Goal: Navigation & Orientation: Find specific page/section

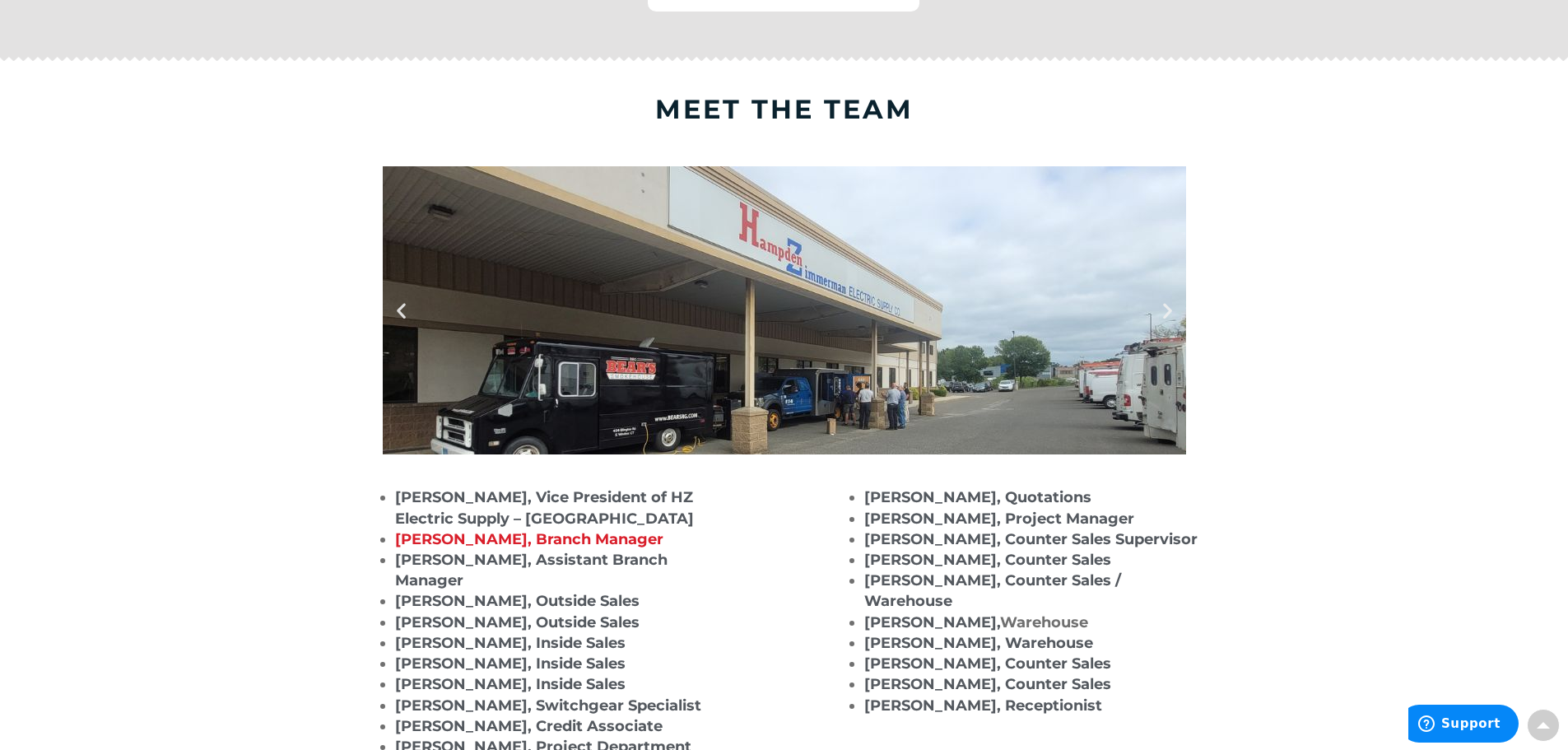
scroll to position [1481, 0]
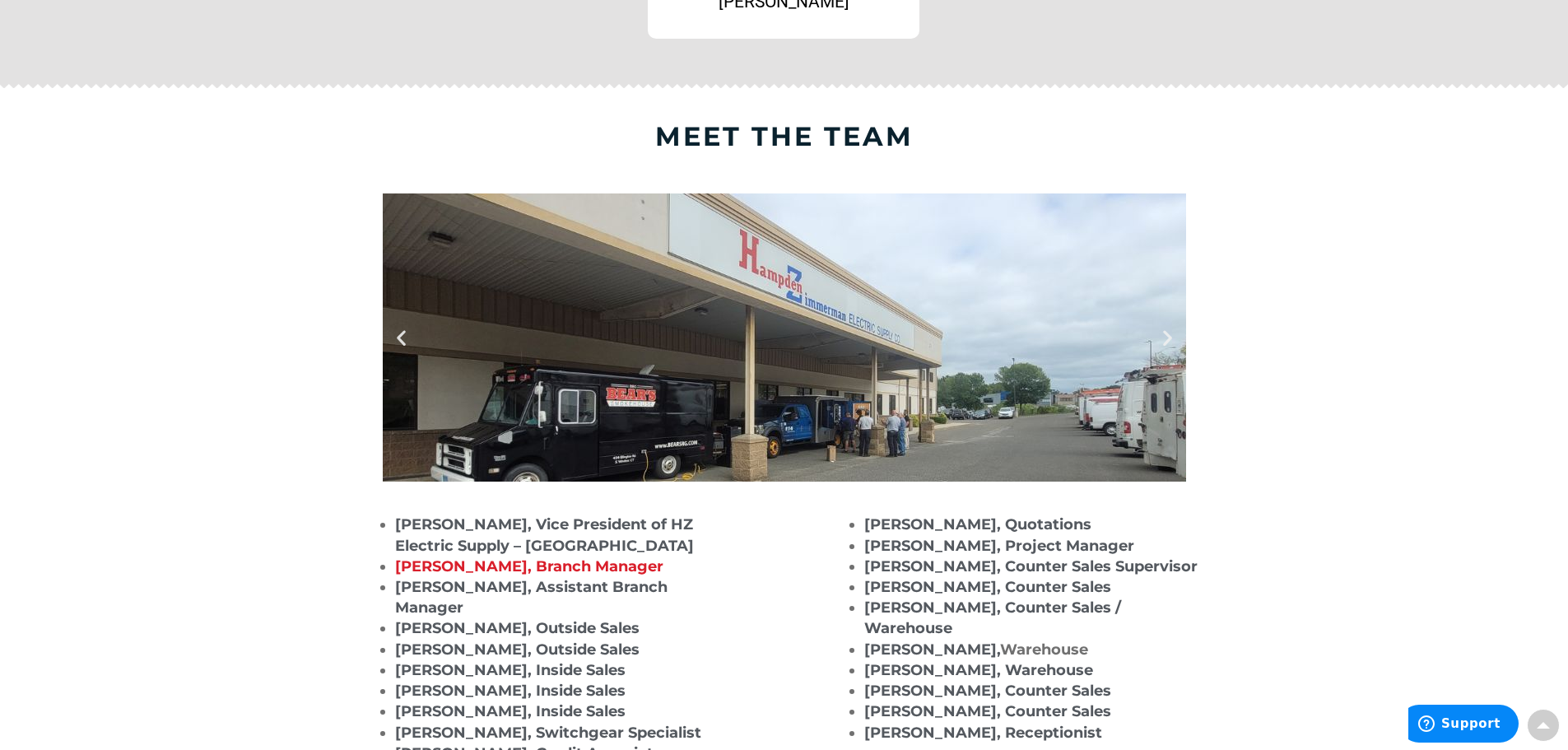
click at [1163, 355] on div at bounding box center [784, 337] width 803 height 288
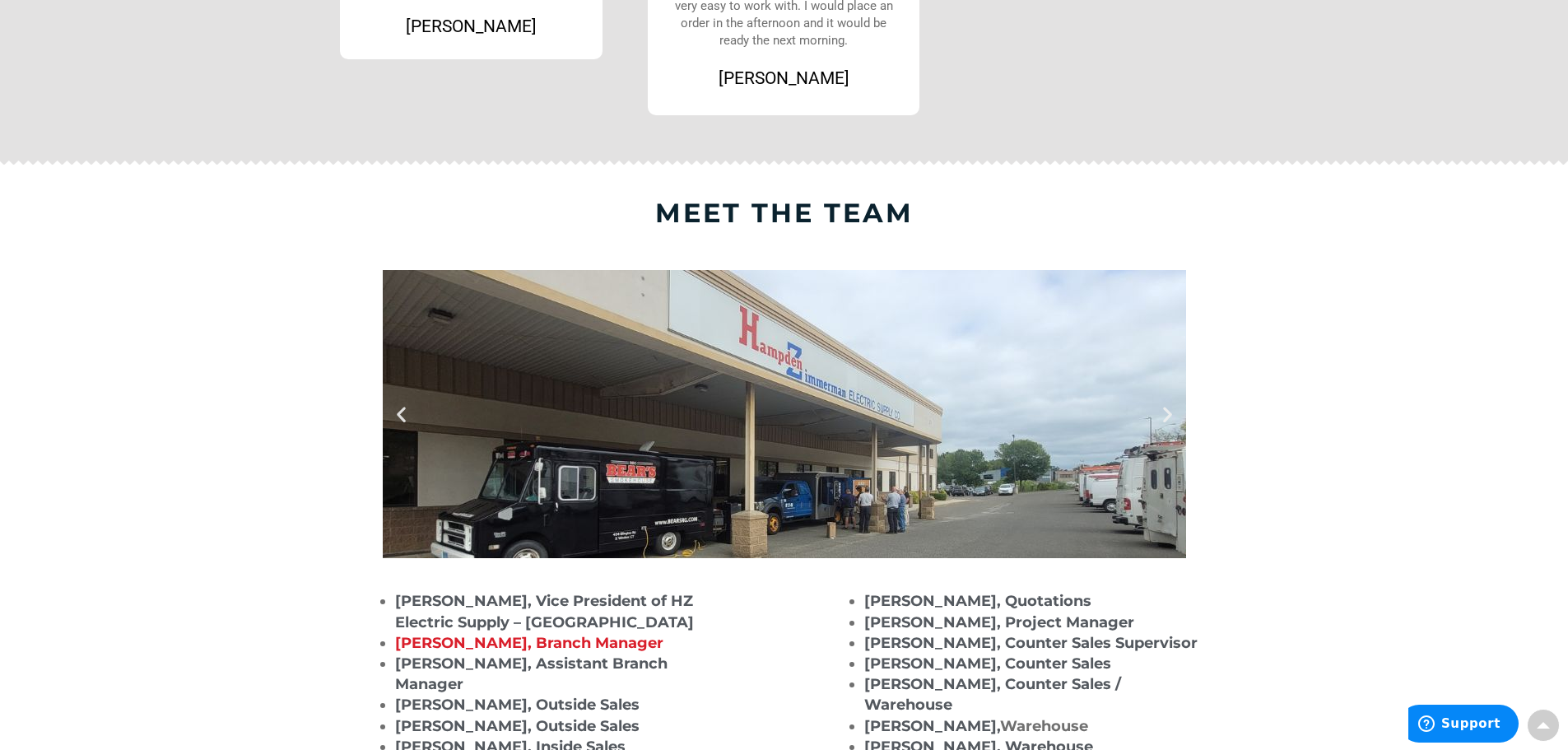
scroll to position [1399, 0]
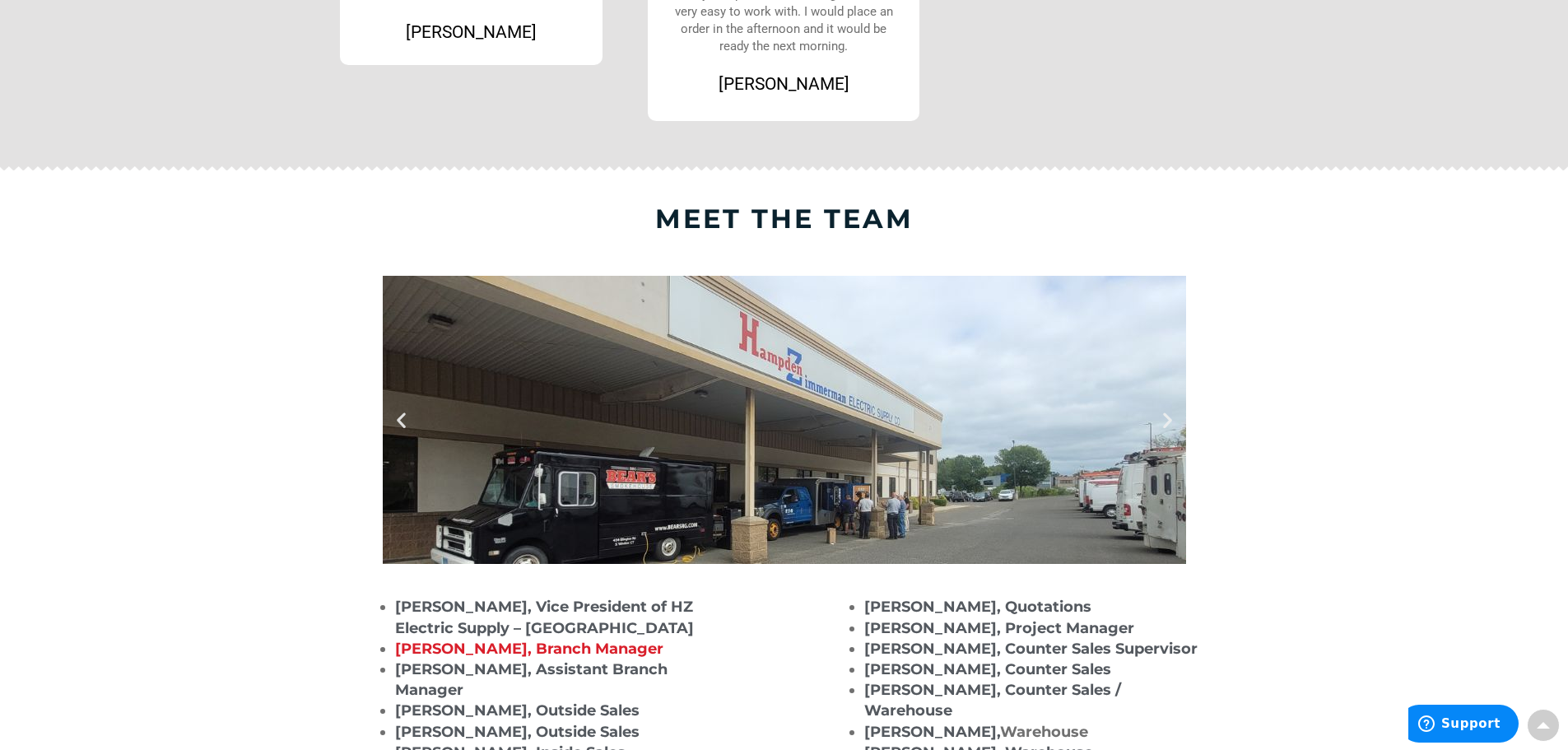
click at [1175, 418] on icon "Next slide" at bounding box center [1167, 420] width 20 height 20
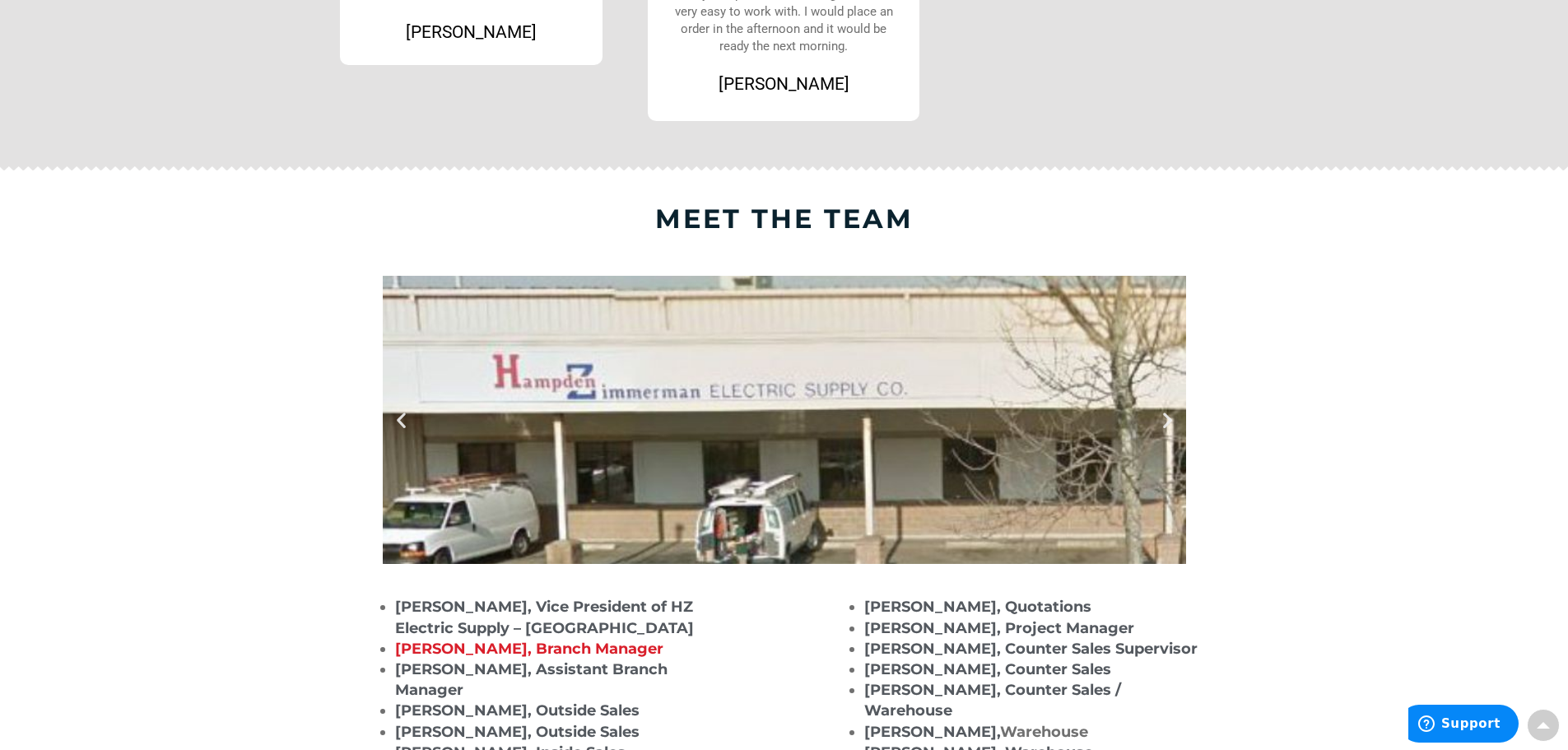
click at [1175, 418] on icon "Next slide" at bounding box center [1167, 420] width 20 height 20
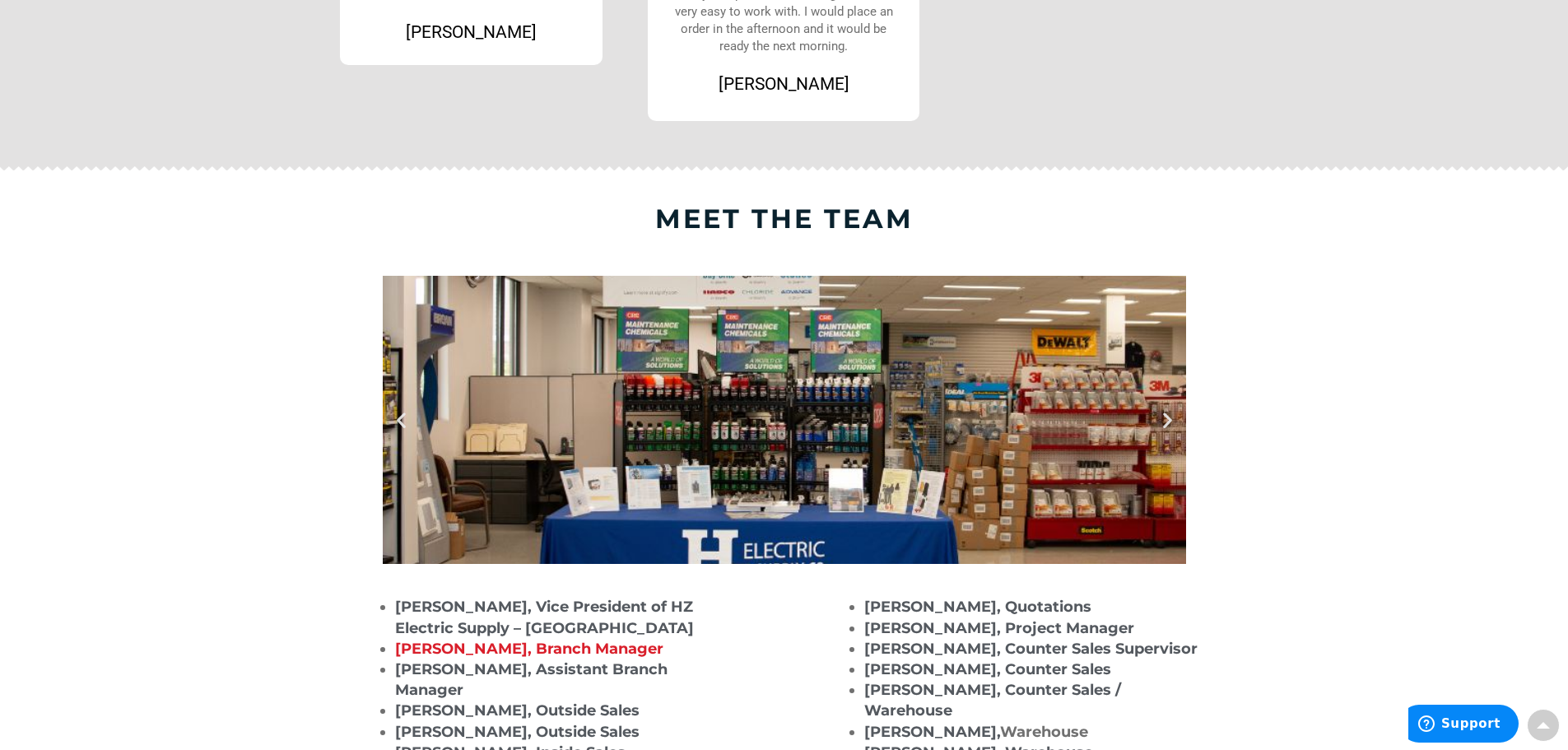
click at [1174, 419] on icon "Next slide" at bounding box center [1167, 420] width 20 height 20
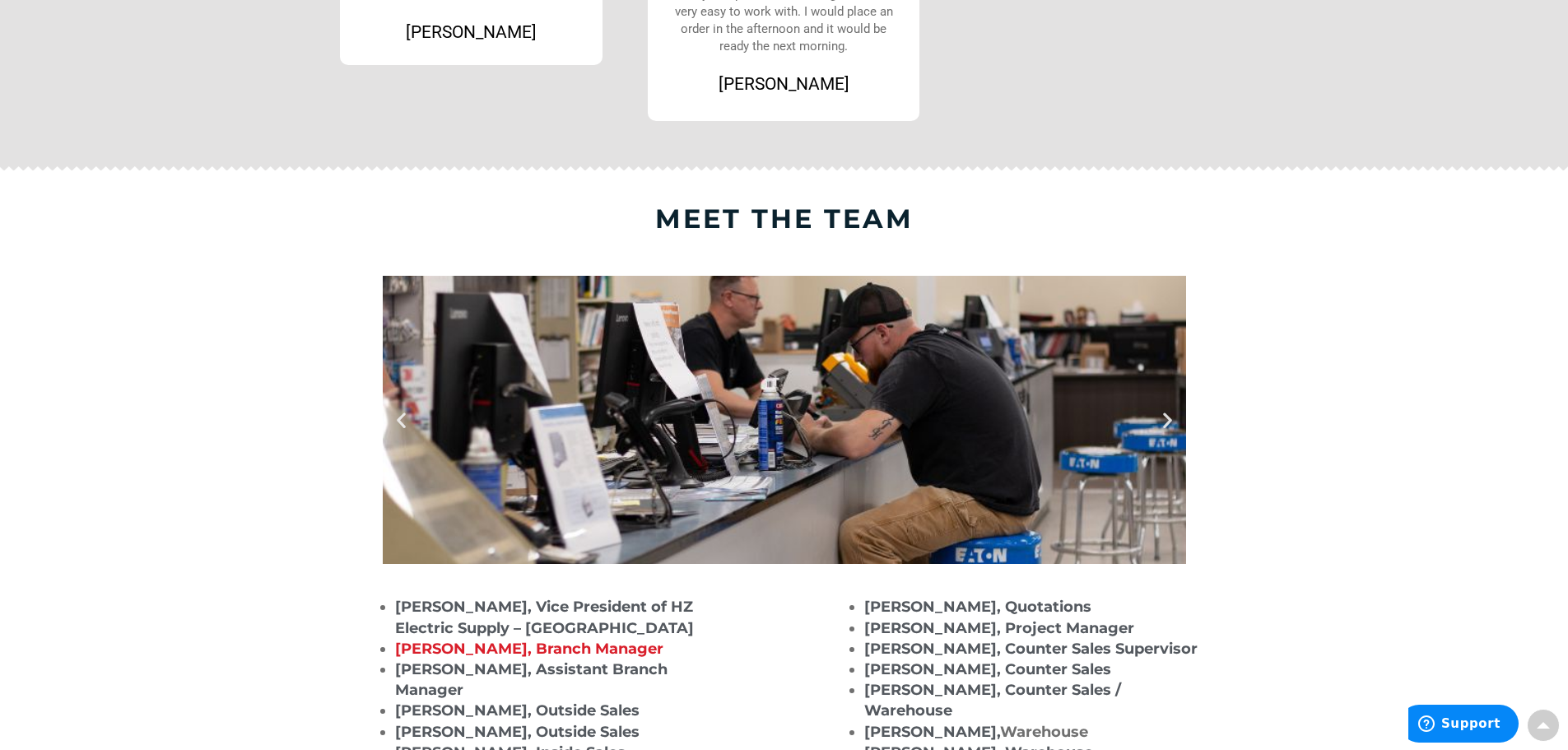
click at [1174, 419] on icon "Next slide" at bounding box center [1167, 420] width 20 height 20
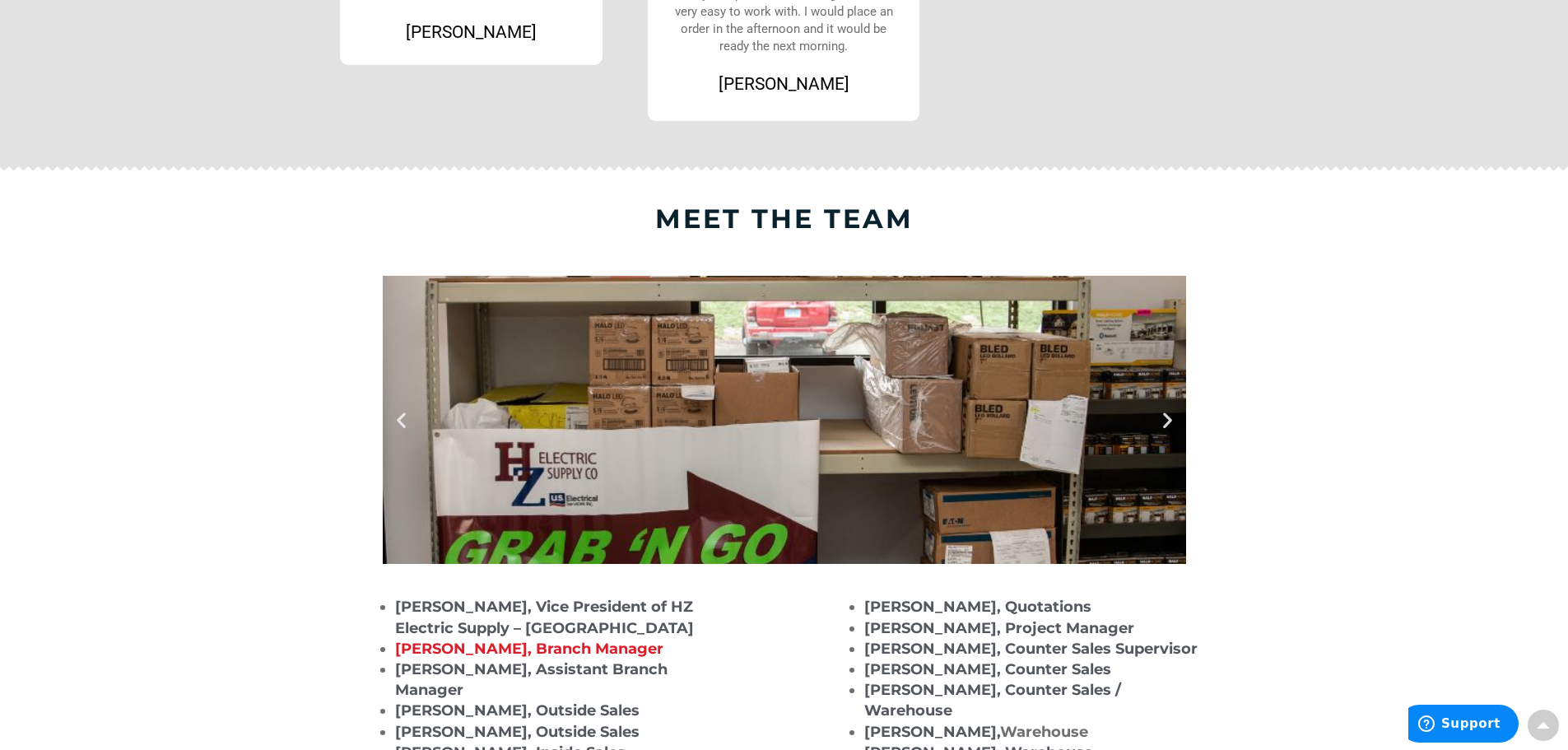
click at [1174, 420] on icon "Next slide" at bounding box center [1167, 420] width 20 height 20
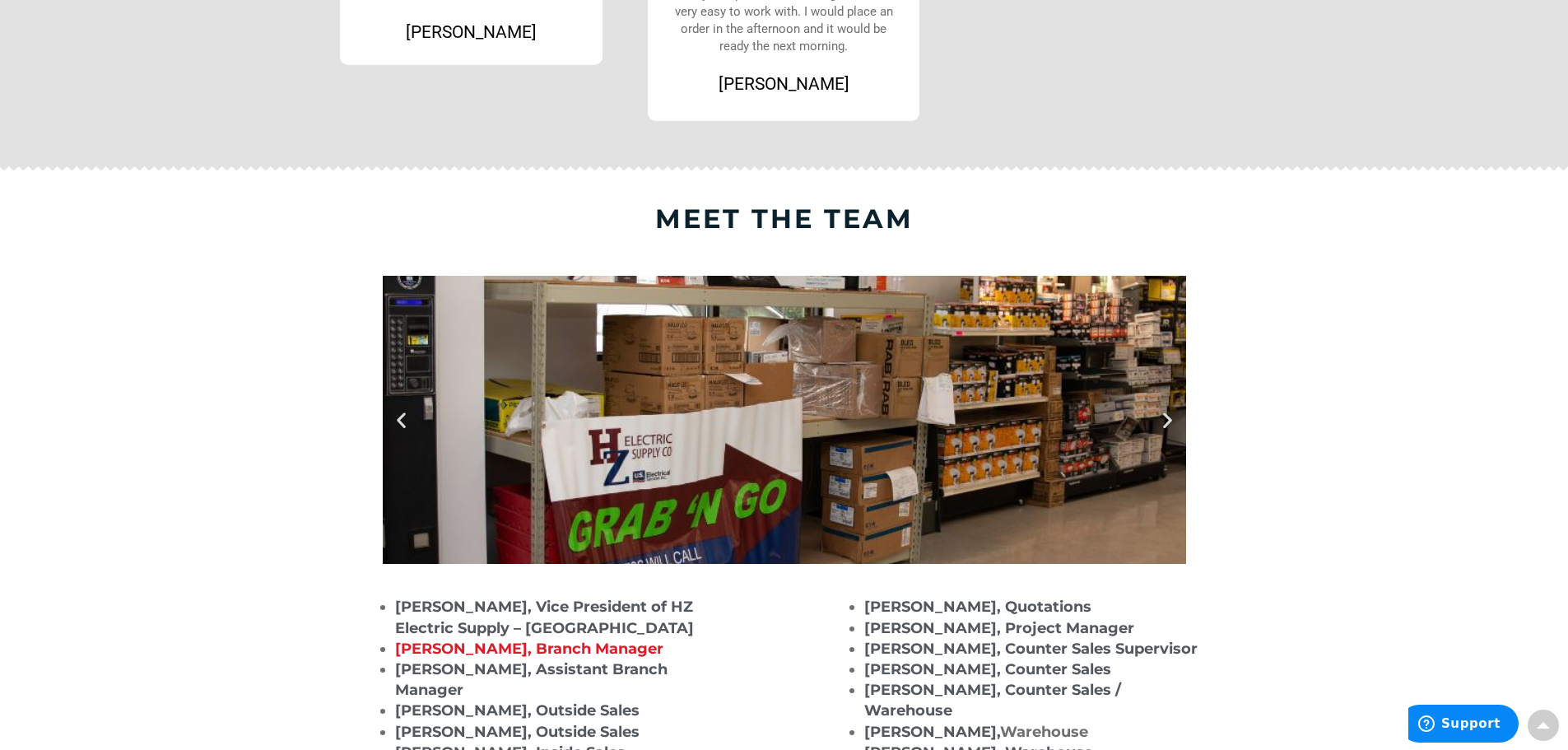
click at [1174, 420] on icon "Next slide" at bounding box center [1167, 420] width 20 height 20
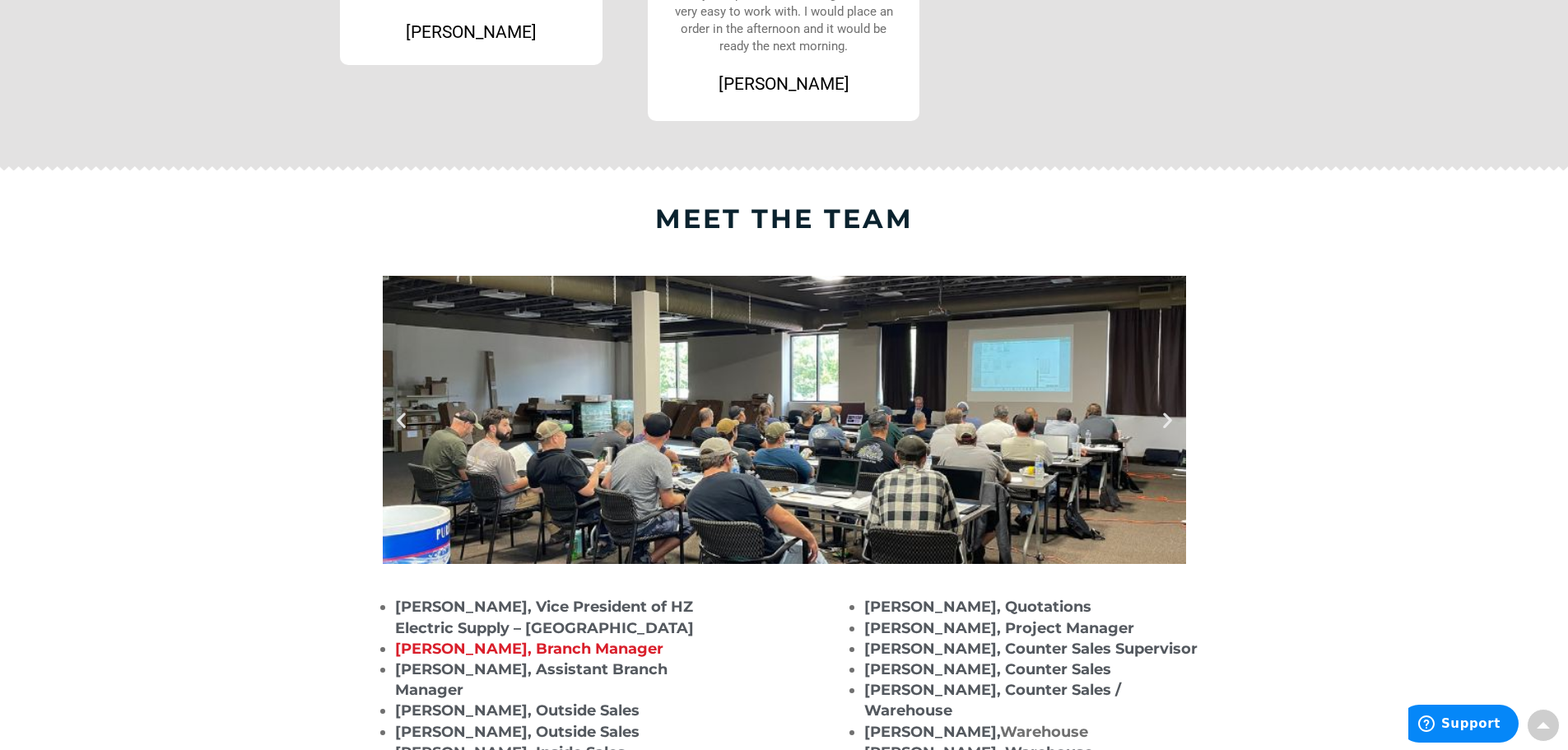
click at [1174, 420] on icon "Next slide" at bounding box center [1167, 420] width 20 height 20
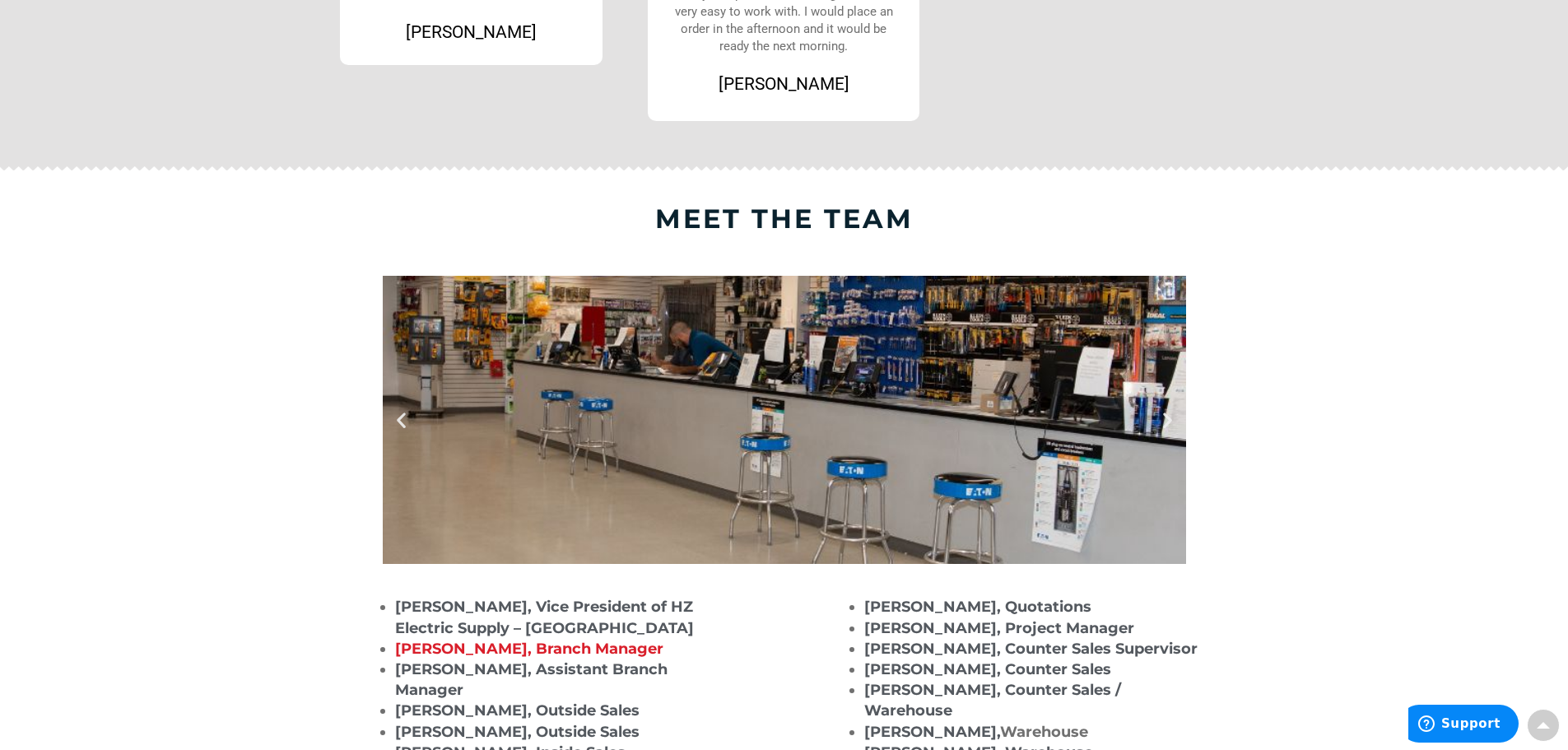
click at [1174, 420] on icon "Next slide" at bounding box center [1167, 420] width 20 height 20
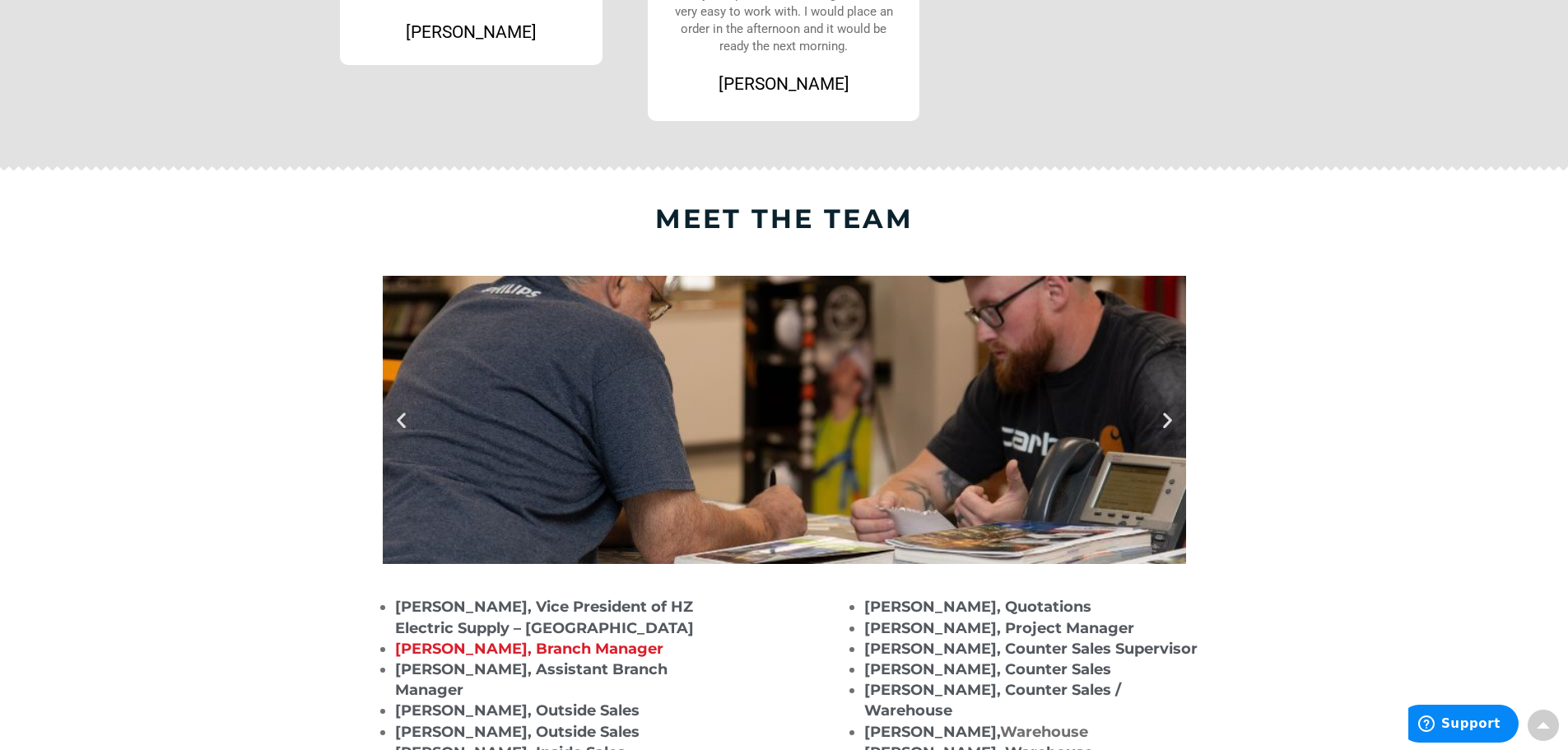
click at [1174, 420] on icon "Next slide" at bounding box center [1167, 420] width 20 height 20
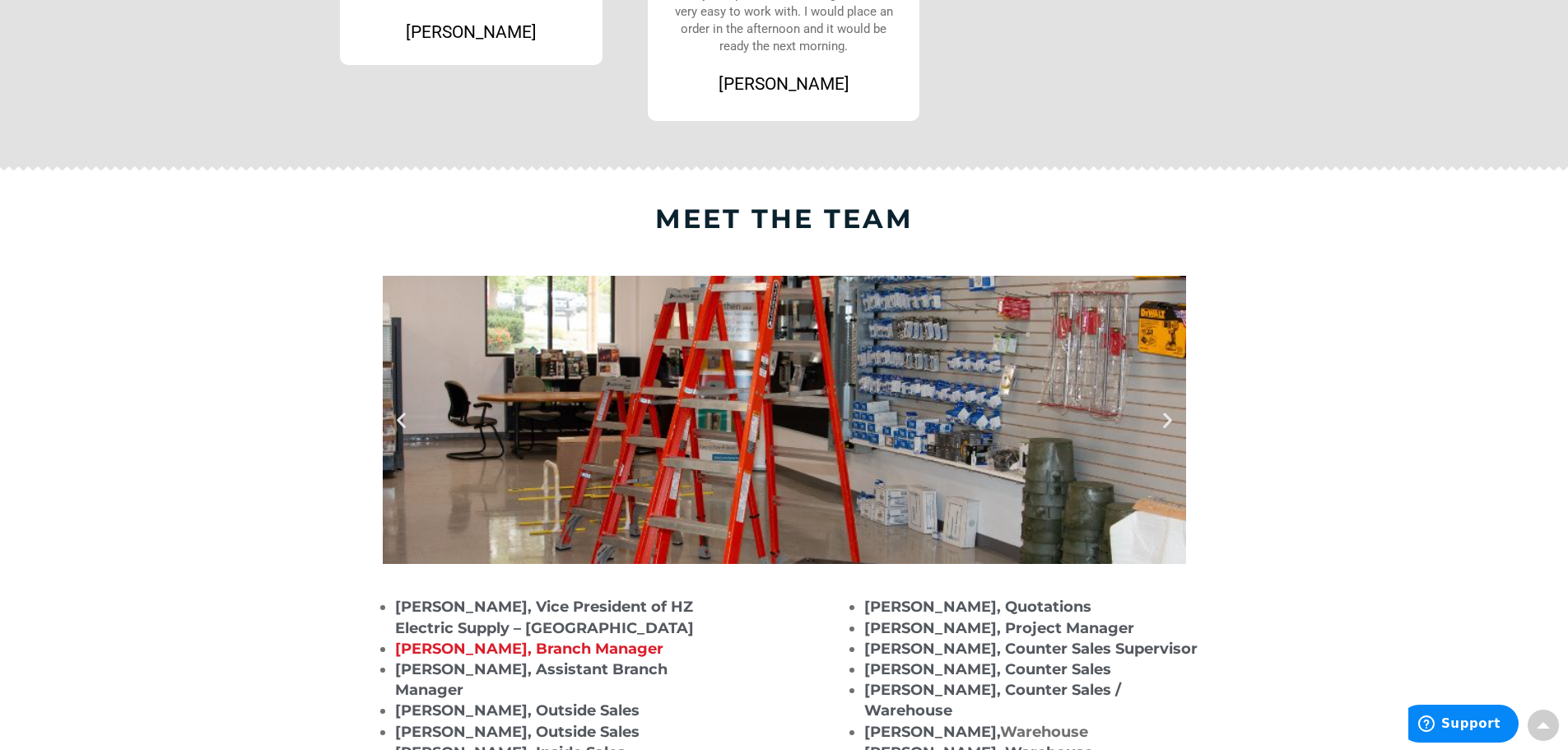
click at [1174, 420] on icon "Next slide" at bounding box center [1167, 420] width 20 height 20
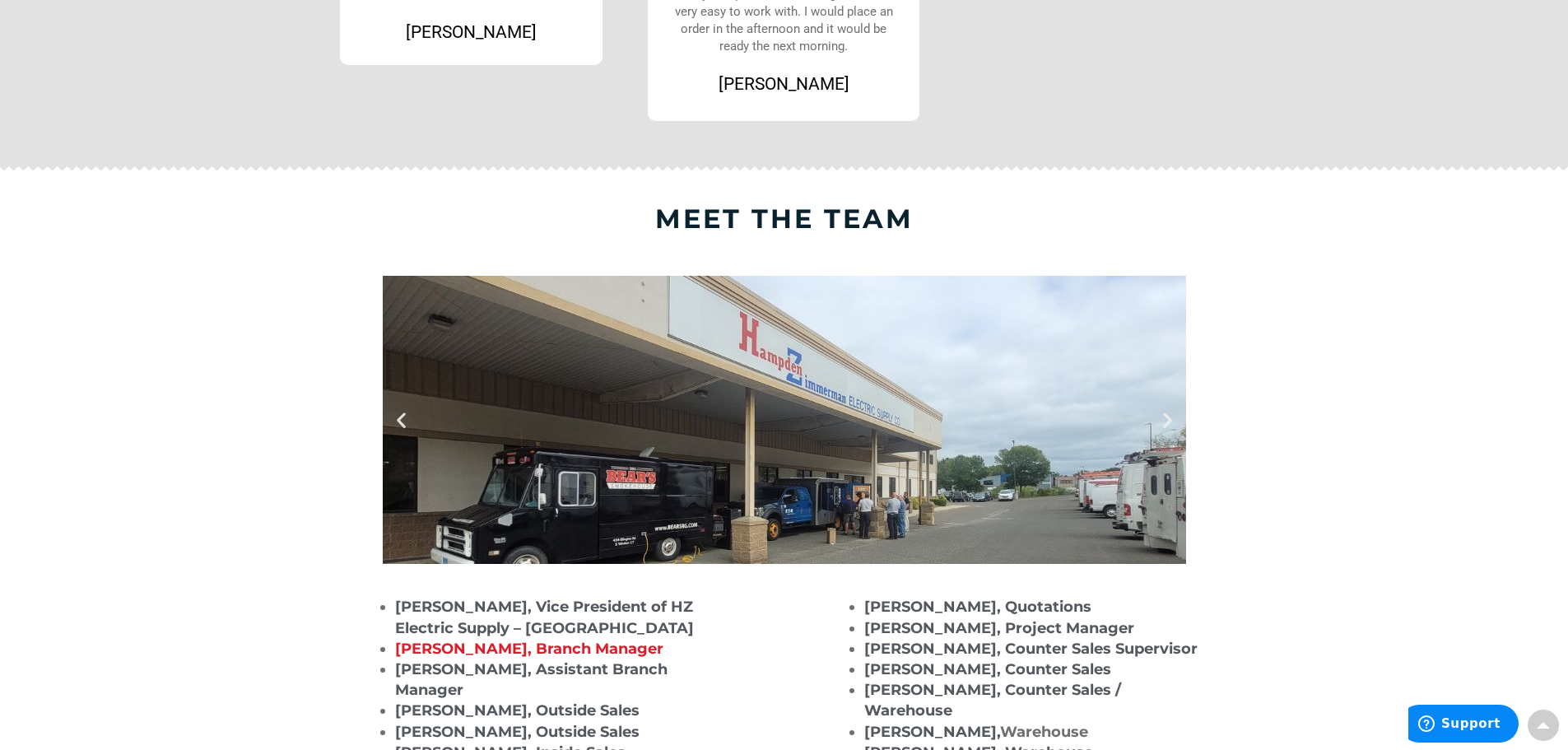
click at [1174, 420] on icon "Next slide" at bounding box center [1167, 420] width 20 height 20
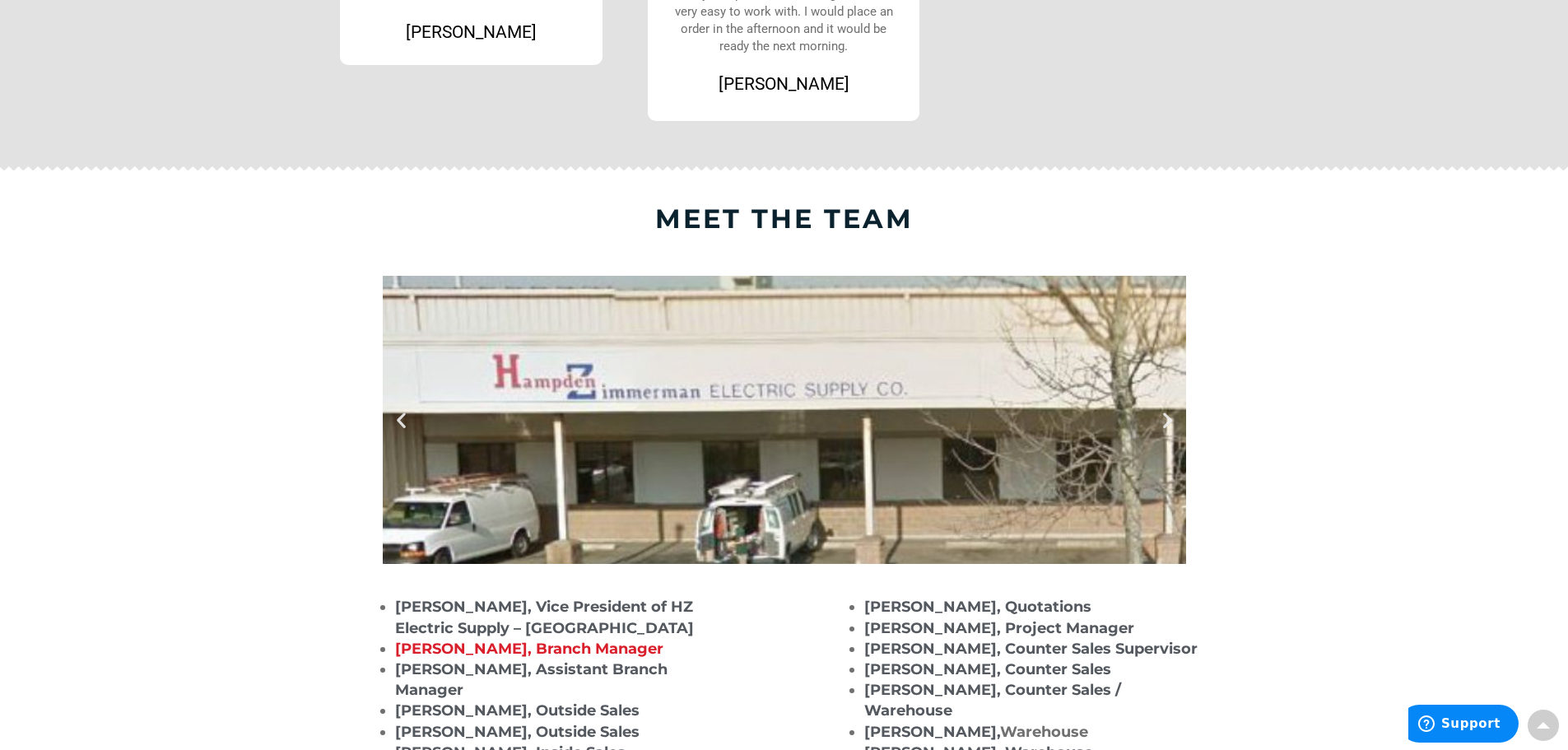
click at [1174, 420] on icon "Next slide" at bounding box center [1167, 420] width 20 height 20
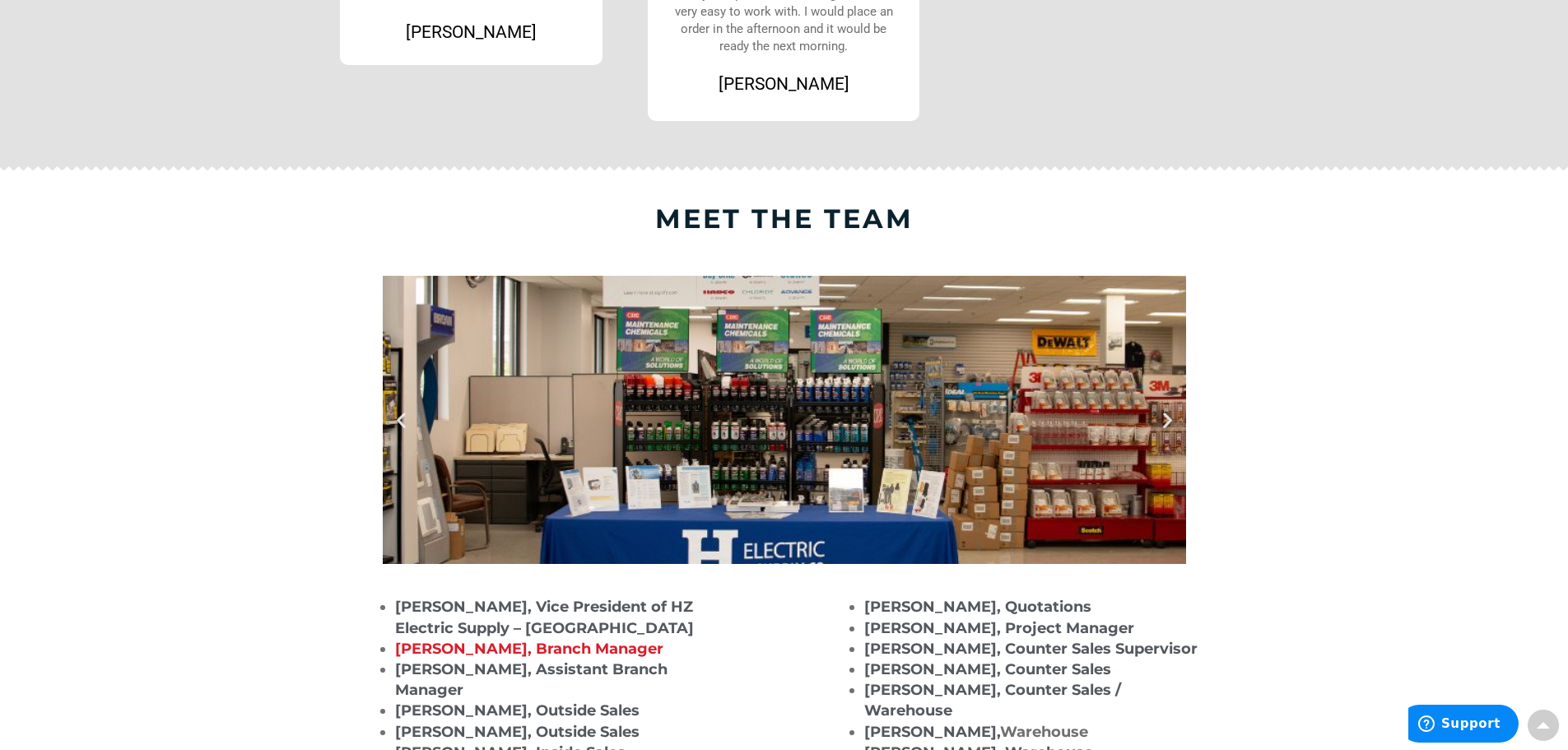
click at [1174, 420] on icon "Next slide" at bounding box center [1167, 420] width 20 height 20
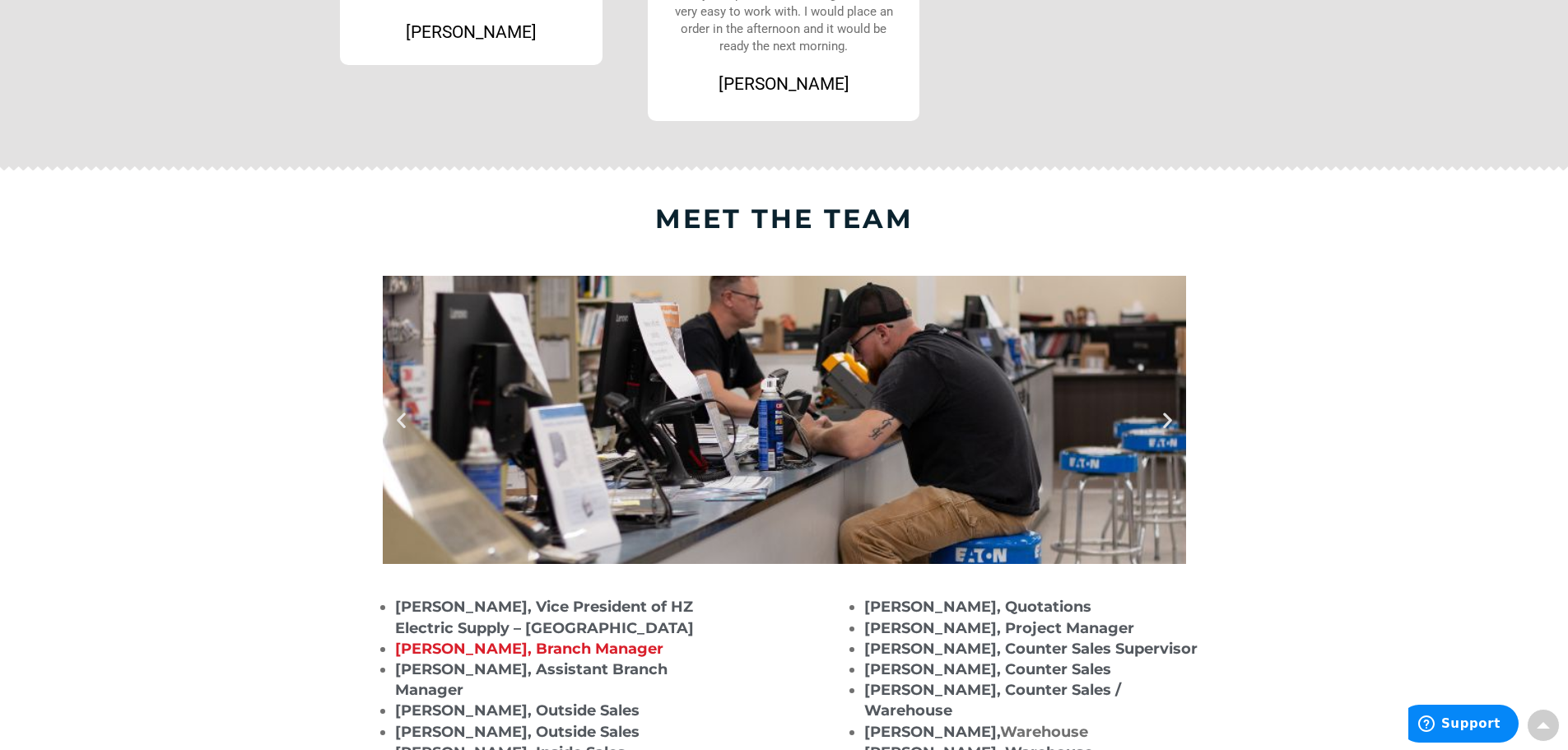
click at [1174, 420] on icon "Next slide" at bounding box center [1167, 420] width 20 height 20
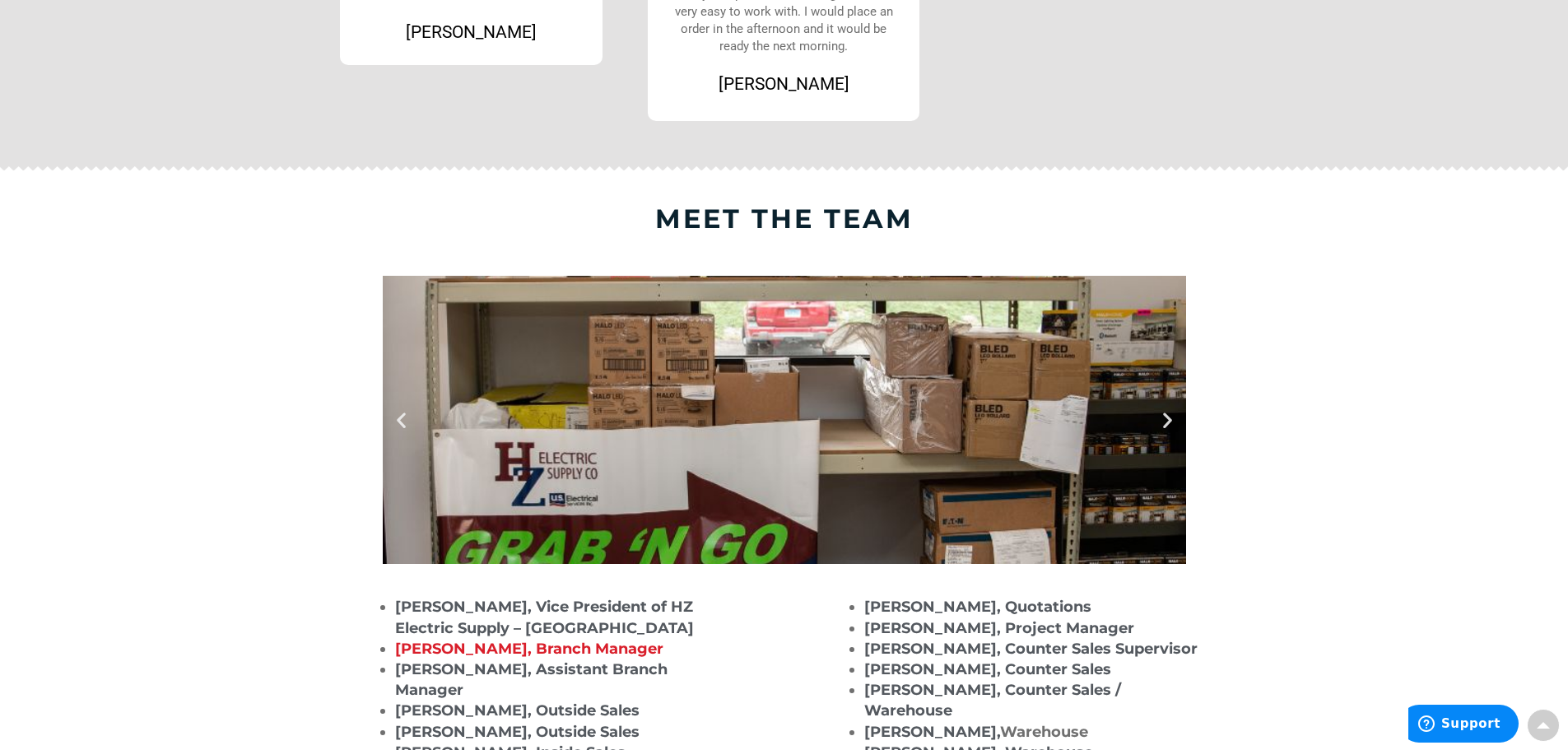
click at [1174, 420] on icon "Next slide" at bounding box center [1167, 420] width 20 height 20
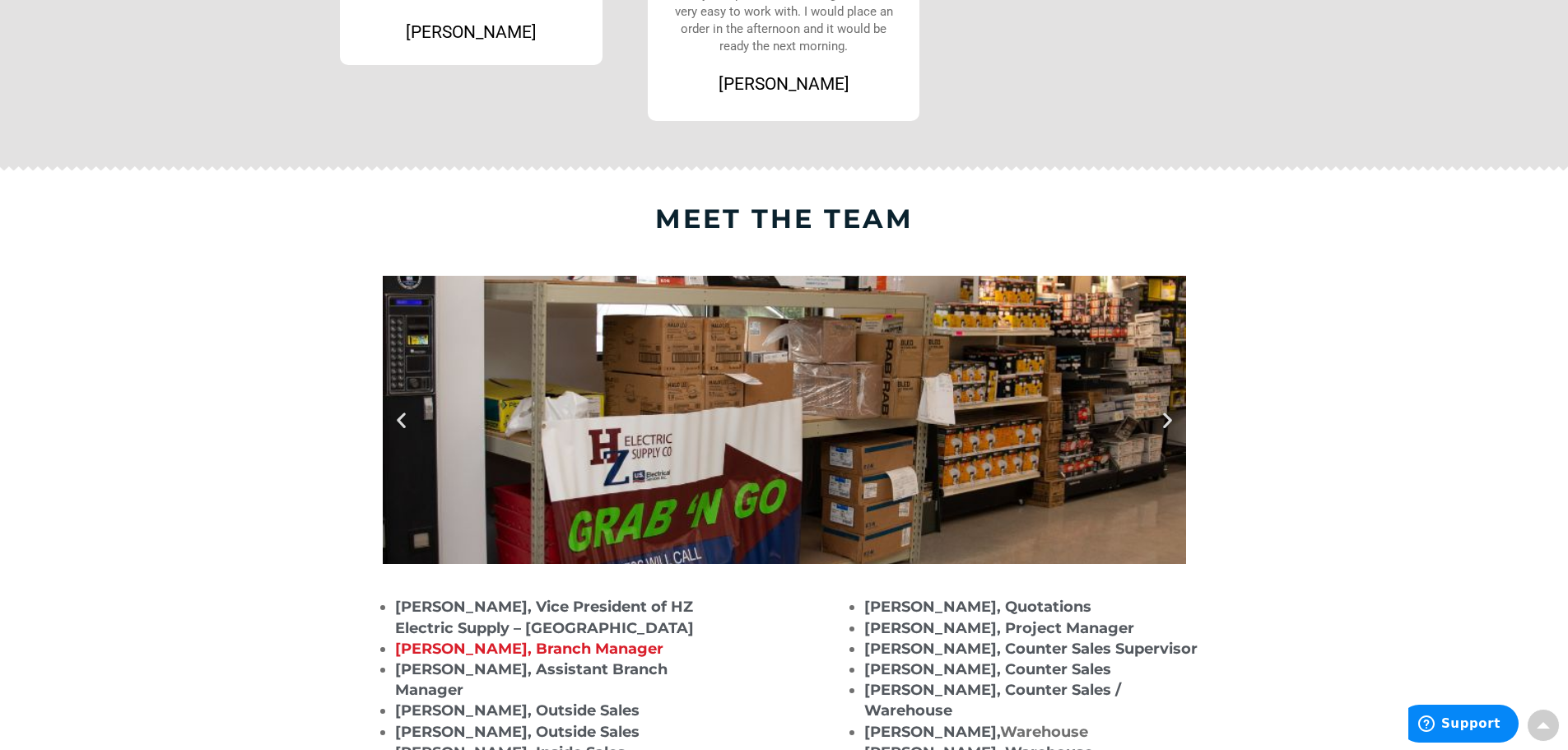
click at [1174, 420] on icon "Next slide" at bounding box center [1167, 420] width 20 height 20
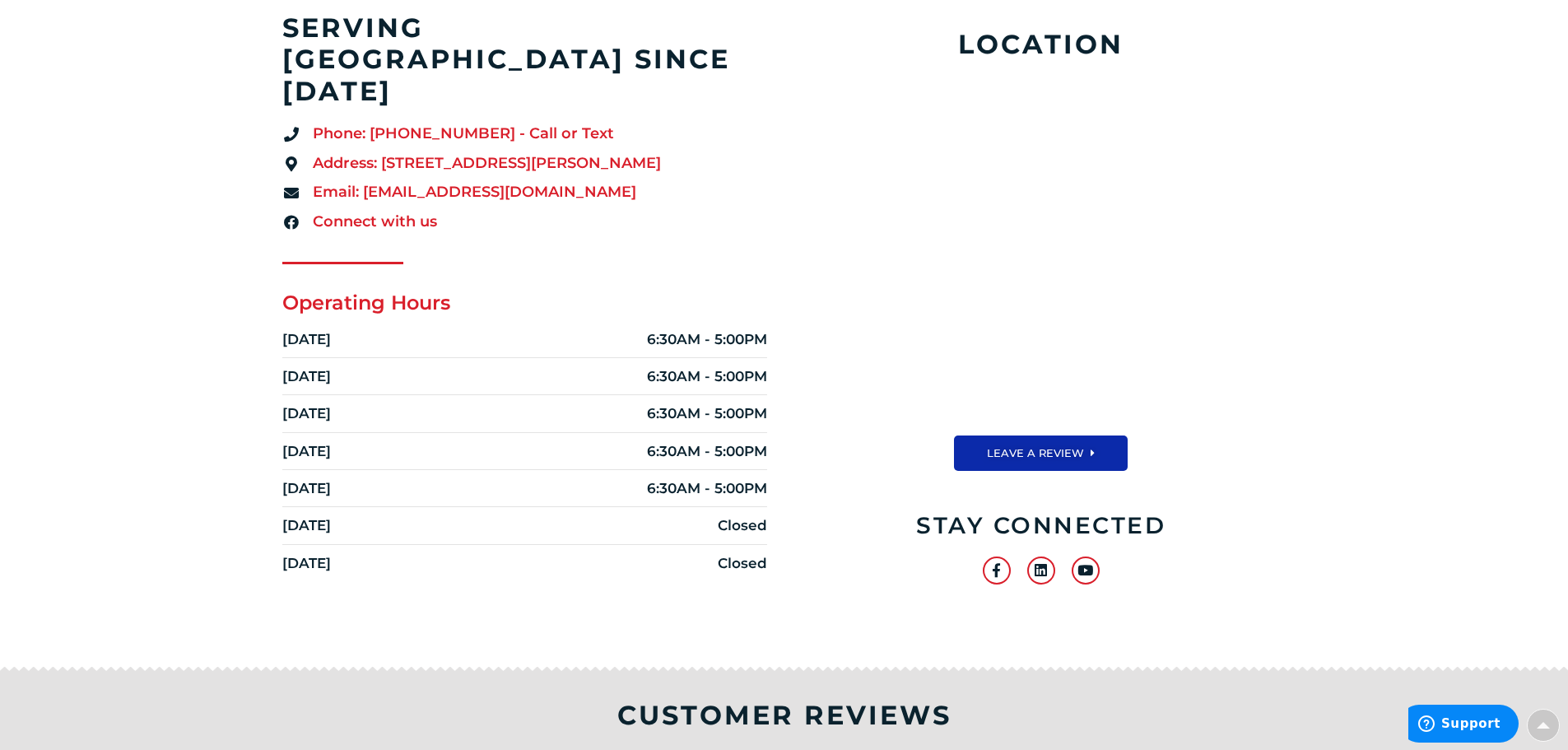
scroll to position [329, 0]
